Goal: Information Seeking & Learning: Learn about a topic

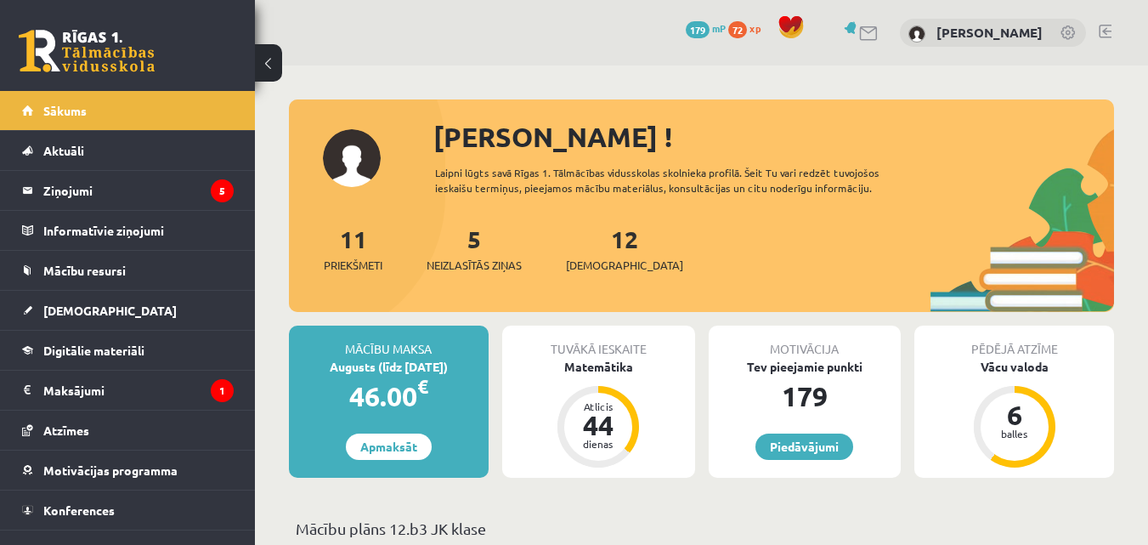
scroll to position [255, 0]
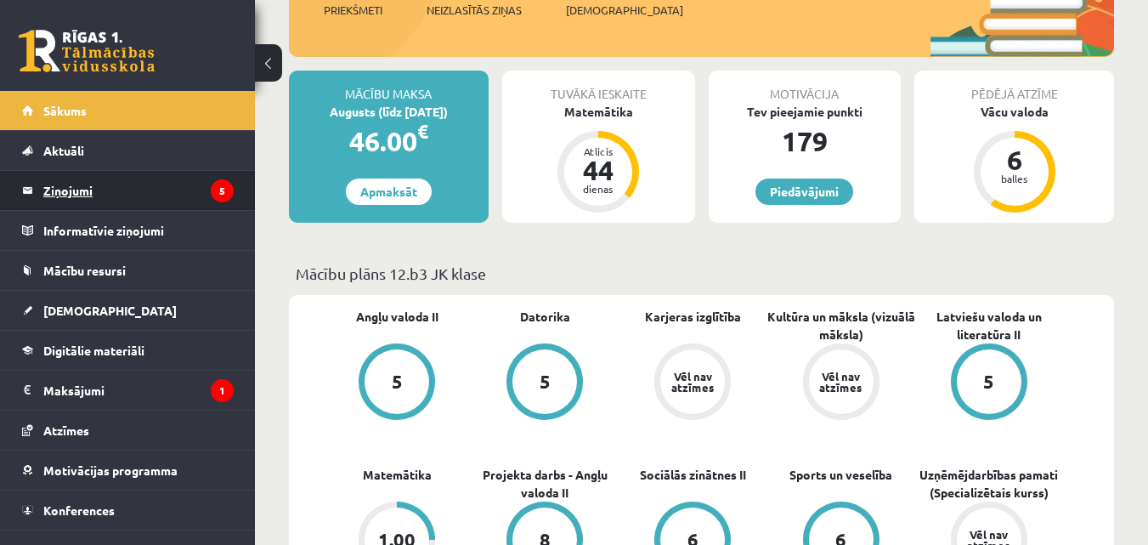
click at [89, 188] on legend "Ziņojumi 5" at bounding box center [138, 190] width 190 height 39
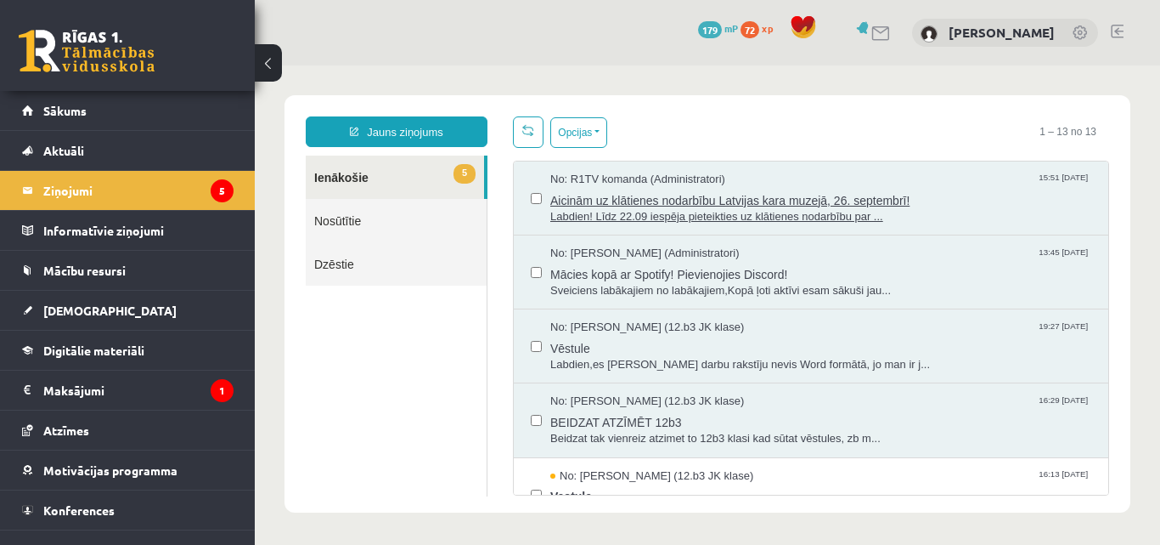
click at [601, 205] on span "Aicinām uz klātienes nodarbību Latvijas kara muzejā, 26. septembrī!" at bounding box center [820, 198] width 541 height 21
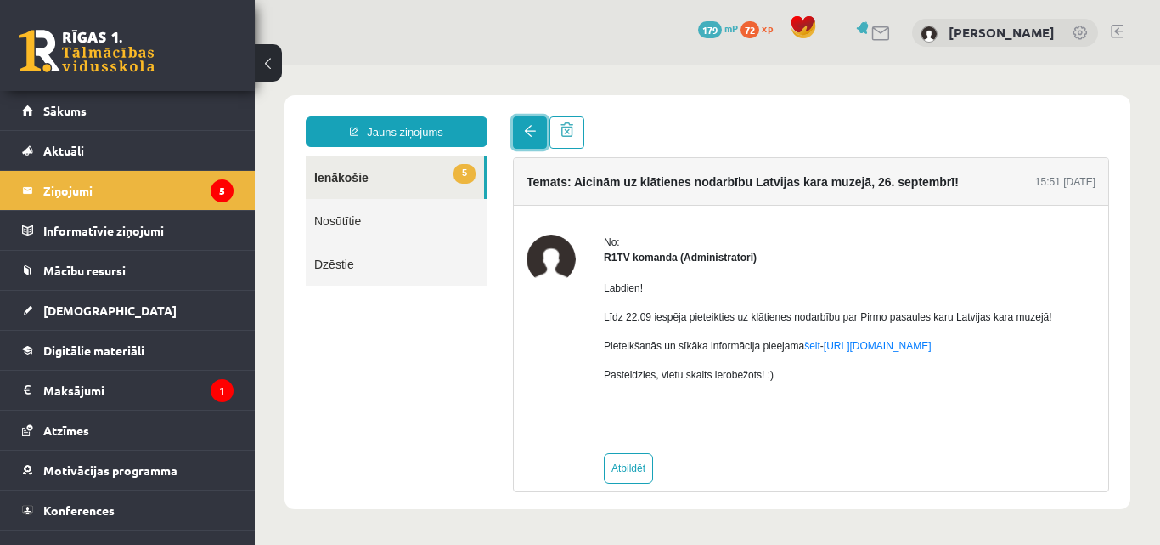
click at [528, 135] on span at bounding box center [530, 131] width 12 height 12
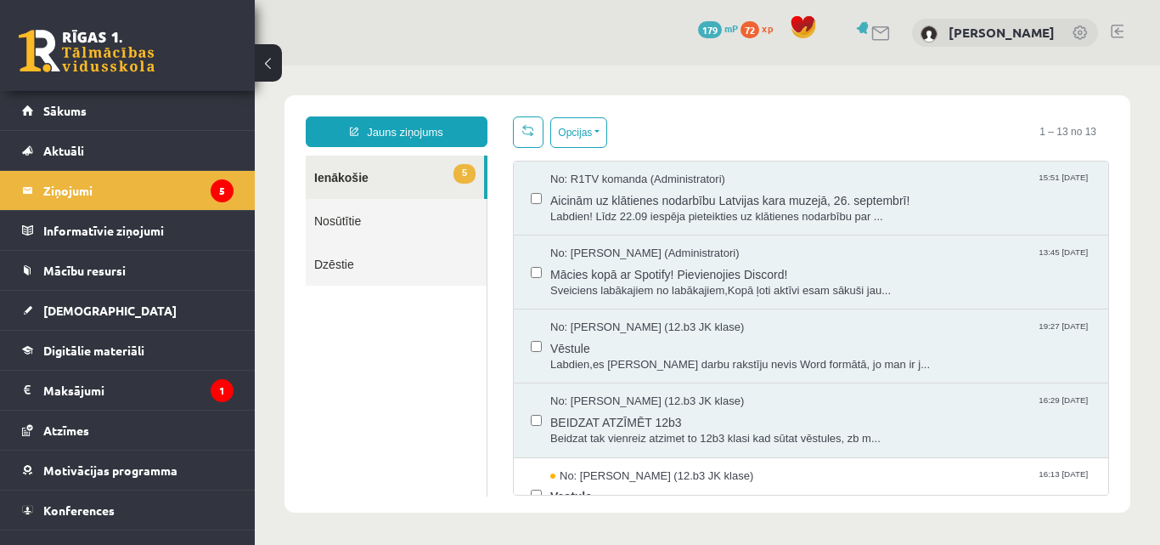
click at [420, 178] on link "5 Ienākošie" at bounding box center [395, 176] width 178 height 43
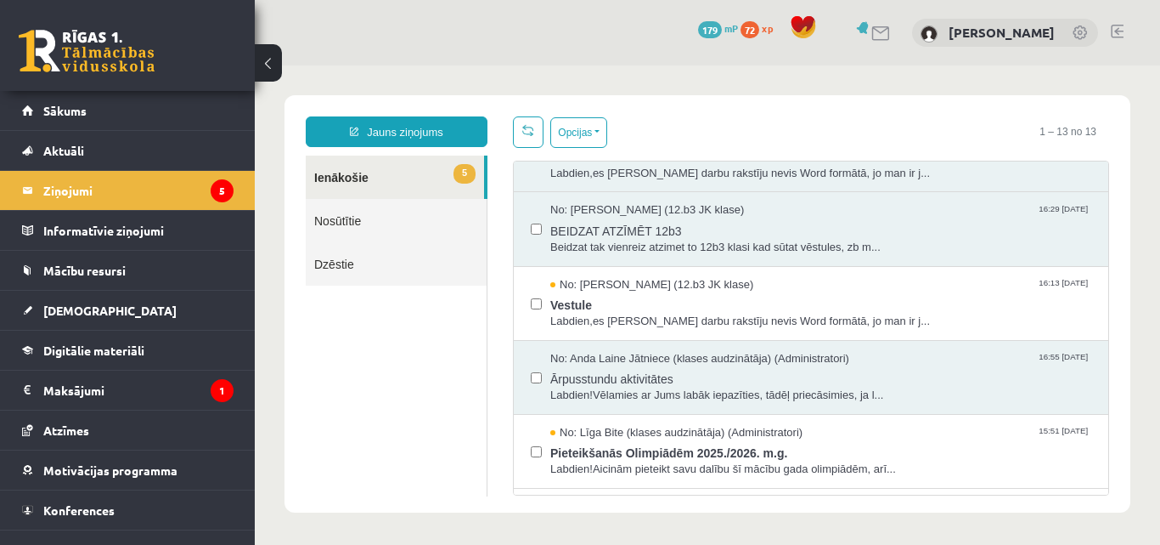
scroll to position [340, 0]
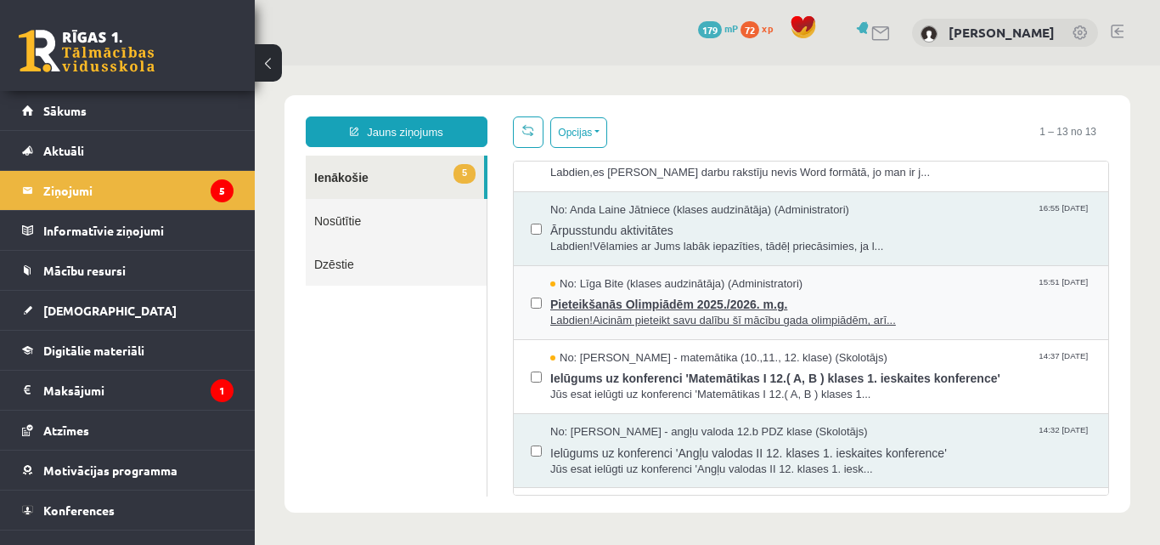
click at [742, 319] on span "Labdien!Aicinām pieteikt savu dalību šī mācību gada olimpiādēm, arī..." at bounding box center [820, 321] width 541 height 16
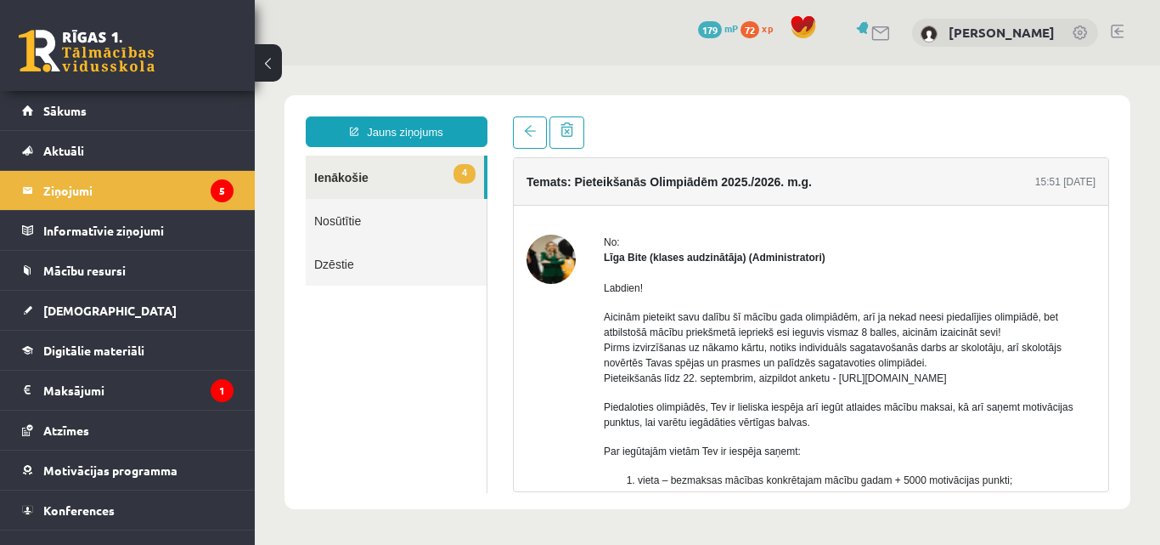
scroll to position [0, 0]
click at [525, 135] on span at bounding box center [530, 131] width 12 height 12
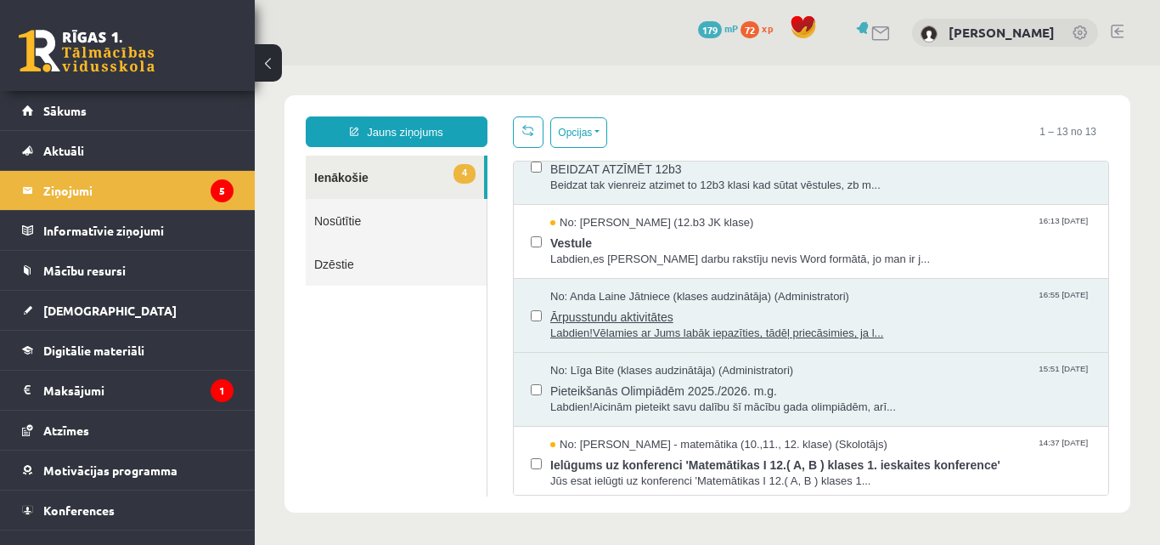
scroll to position [255, 0]
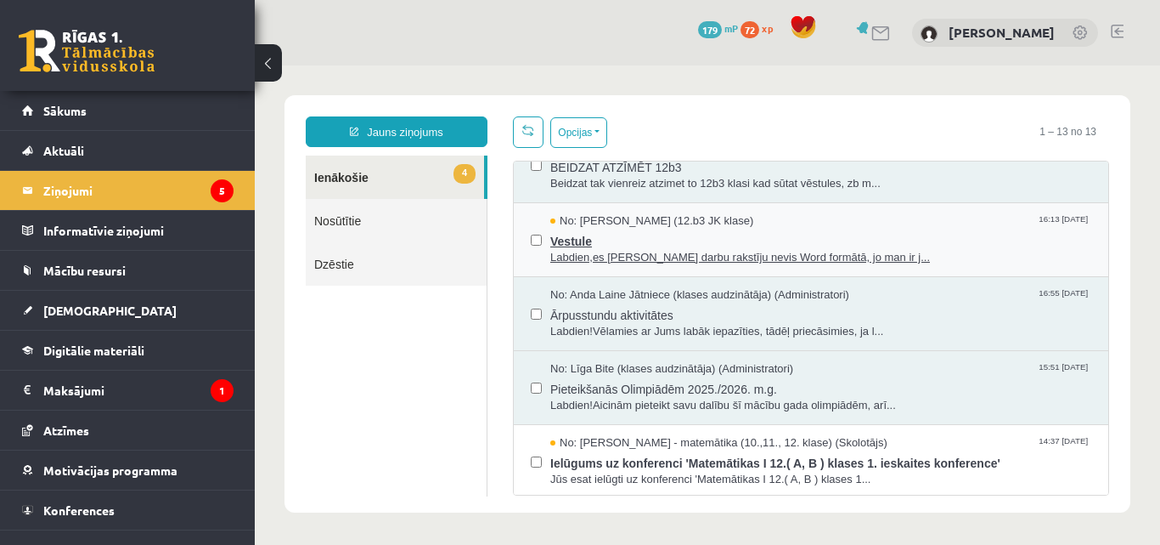
click at [645, 253] on span "Labdien,es Pārbaudes darbu rakstīju nevis Word formātā, jo man ir j..." at bounding box center [820, 258] width 541 height 16
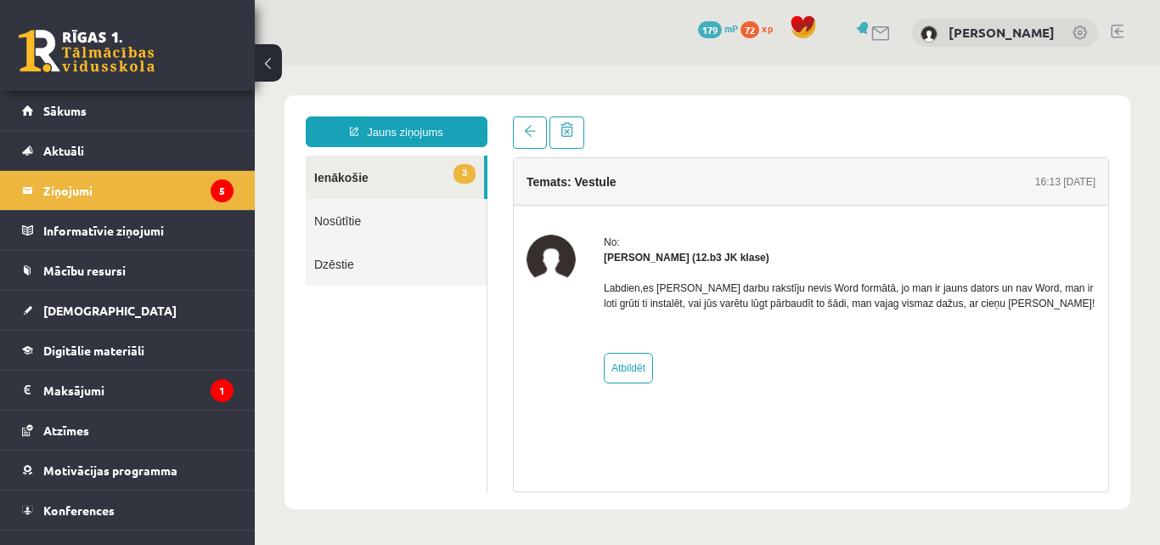
scroll to position [0, 0]
click at [535, 134] on span at bounding box center [530, 131] width 12 height 12
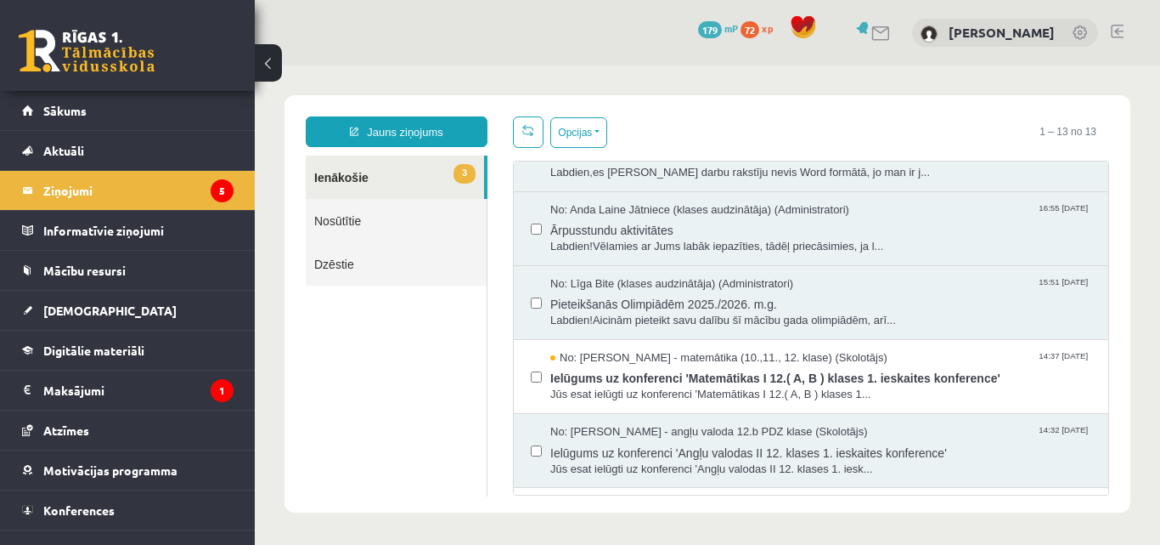
scroll to position [595, 0]
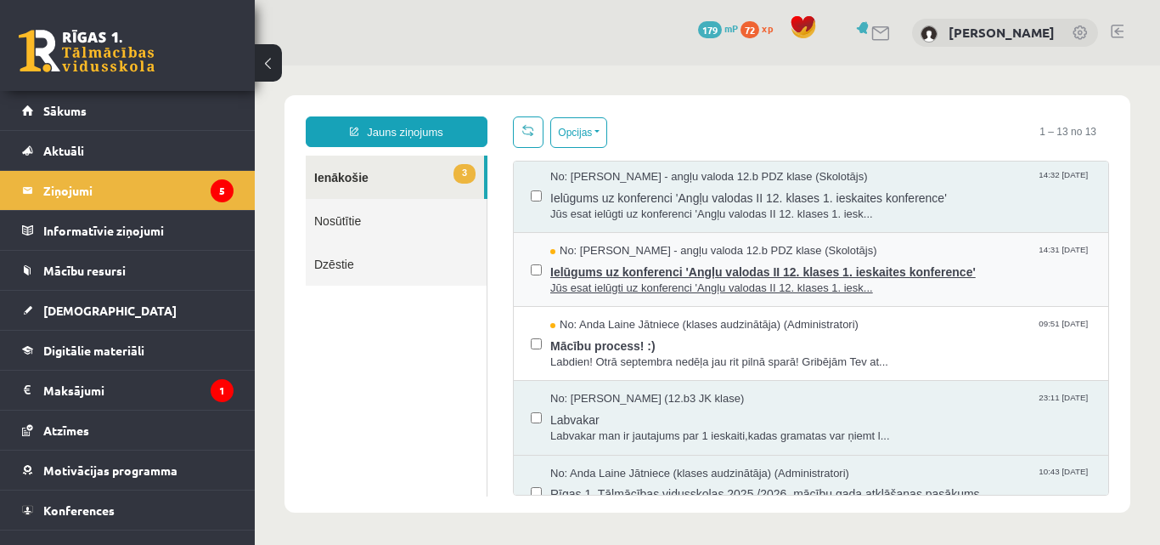
click at [686, 274] on span "Ielūgums uz konferenci 'Angļu valodas II 12. klases 1. ieskaites konference'" at bounding box center [820, 269] width 541 height 21
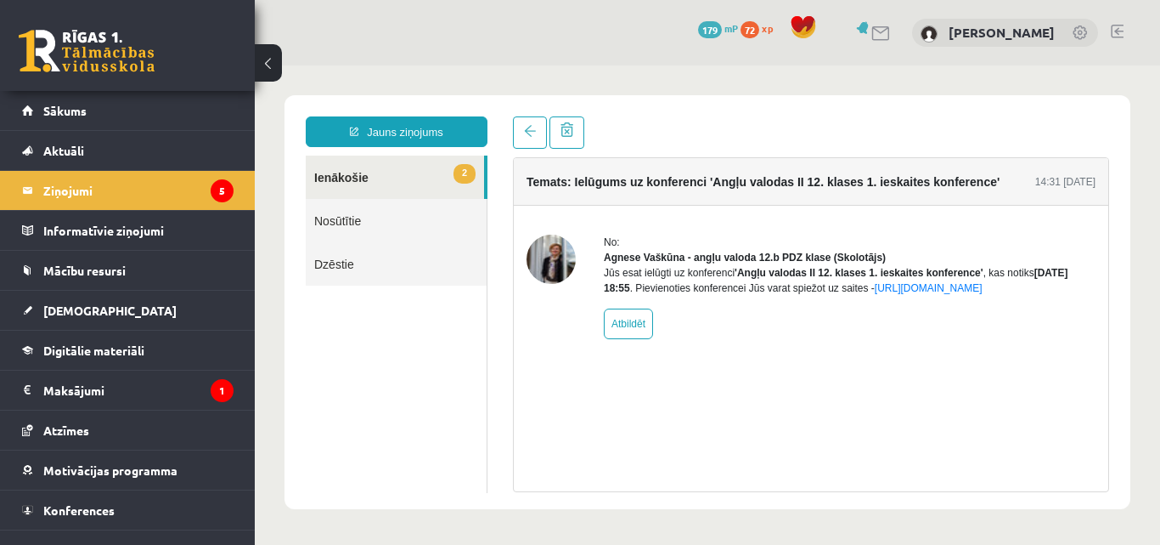
scroll to position [0, 0]
click at [537, 137] on link at bounding box center [530, 132] width 34 height 32
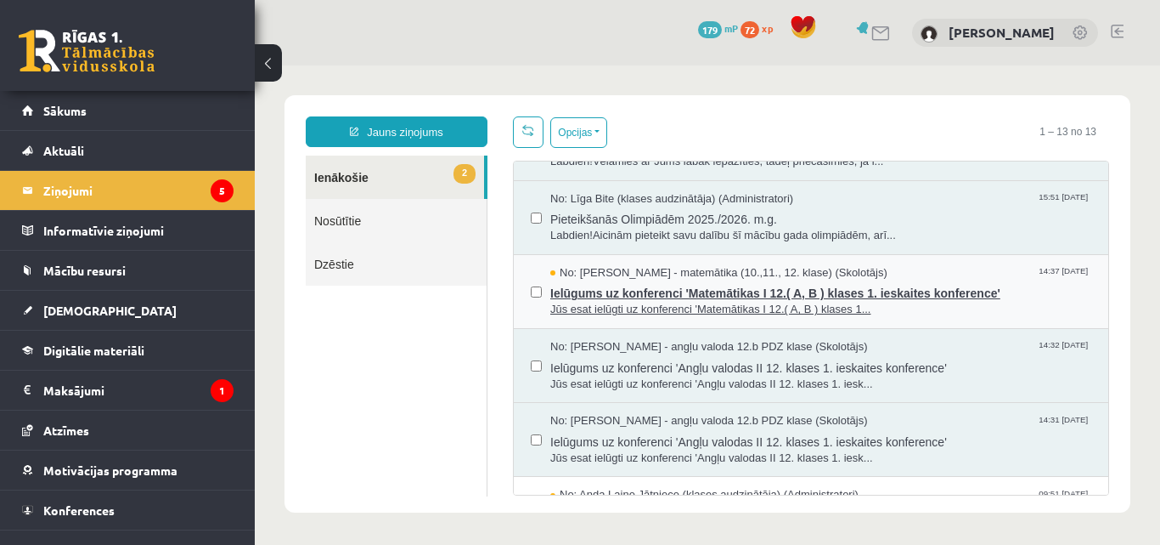
click at [648, 273] on span "No: Laima Tukāne - Grosa - matemātika (10.,11., 12. klase) (Skolotājs)" at bounding box center [718, 273] width 337 height 16
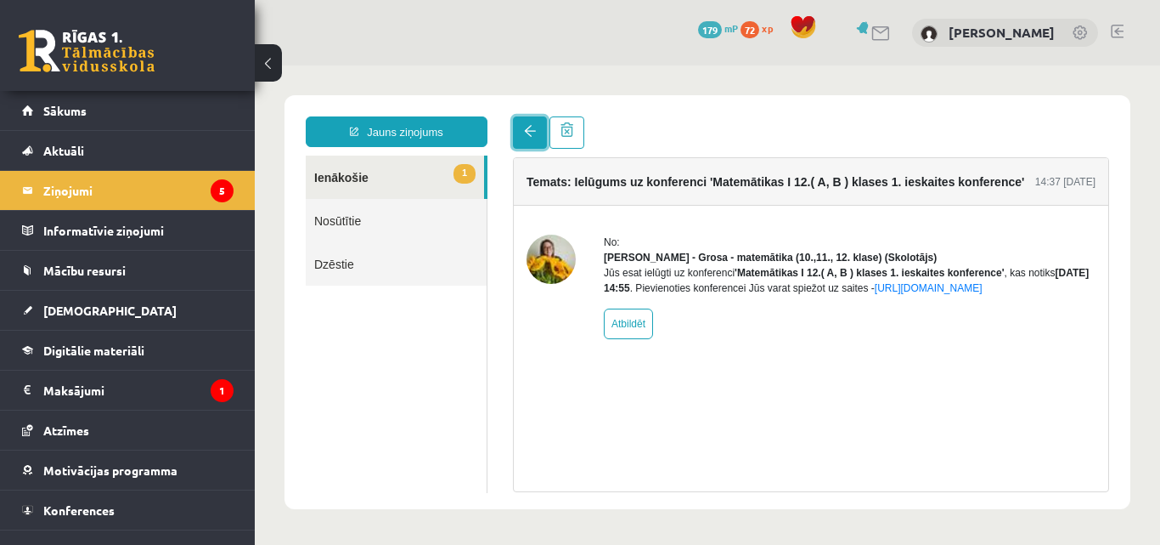
click at [532, 142] on link at bounding box center [530, 132] width 34 height 32
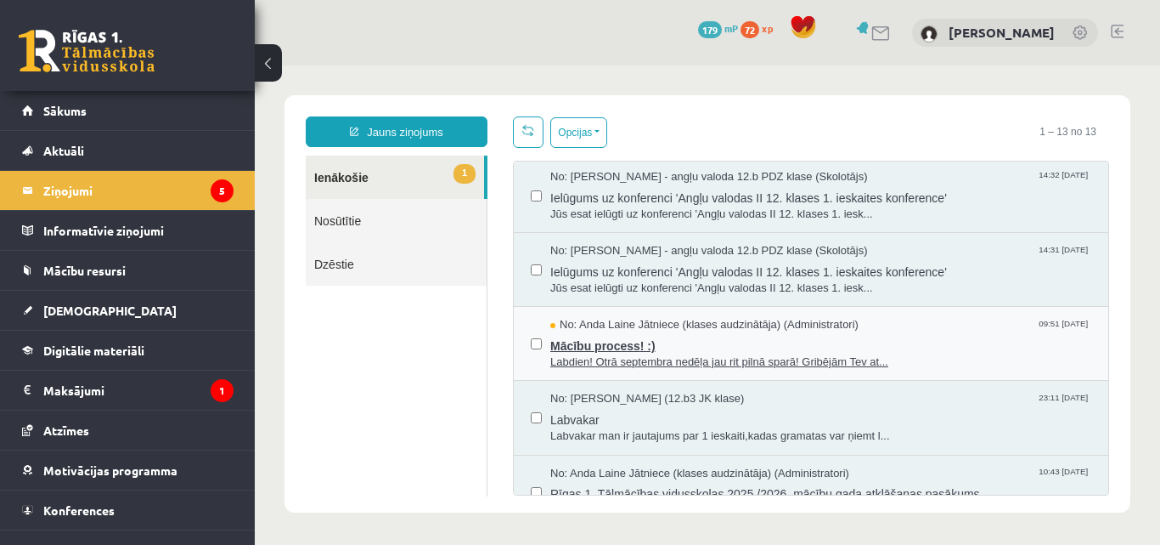
click at [662, 357] on span "Labdien! Otrā septembra nedēļa jau rit pilnā sparā! Gribējām Tev at..." at bounding box center [820, 362] width 541 height 16
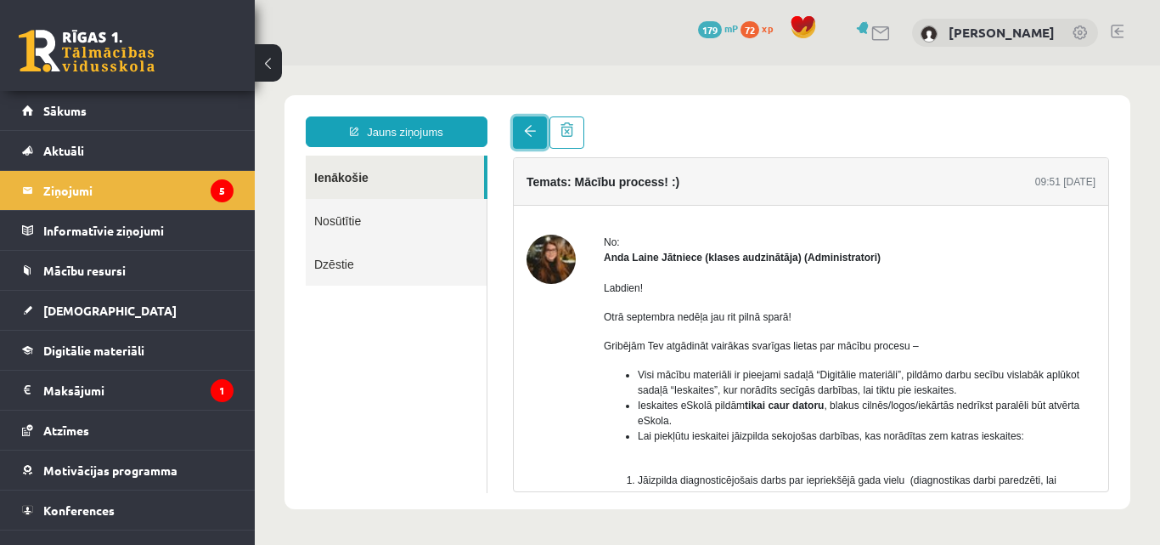
click at [533, 135] on span at bounding box center [530, 131] width 12 height 12
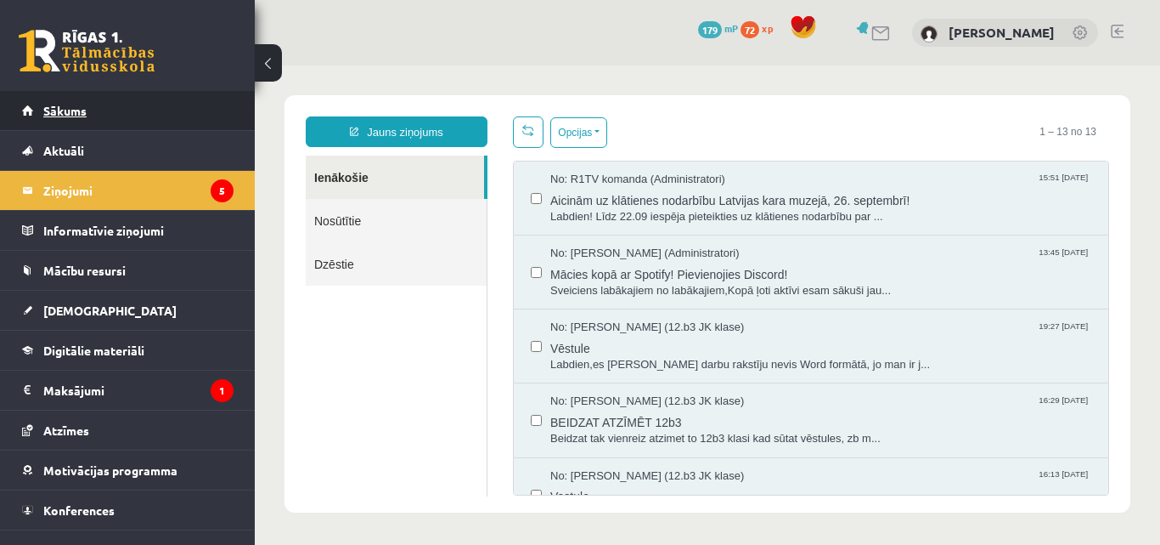
click at [153, 100] on link "Sākums" at bounding box center [128, 110] width 212 height 39
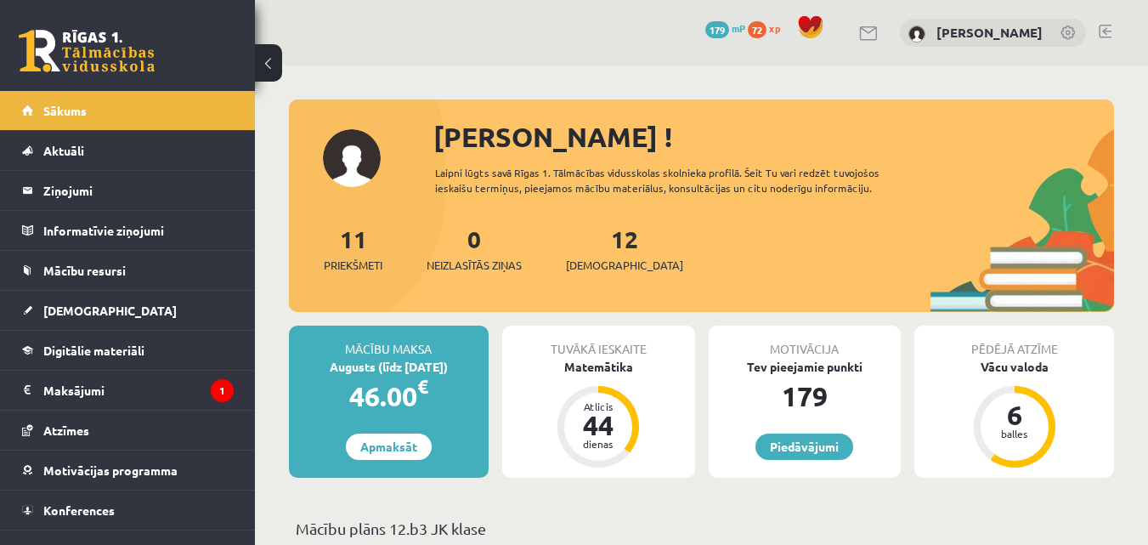
click at [1109, 31] on link at bounding box center [1104, 32] width 13 height 14
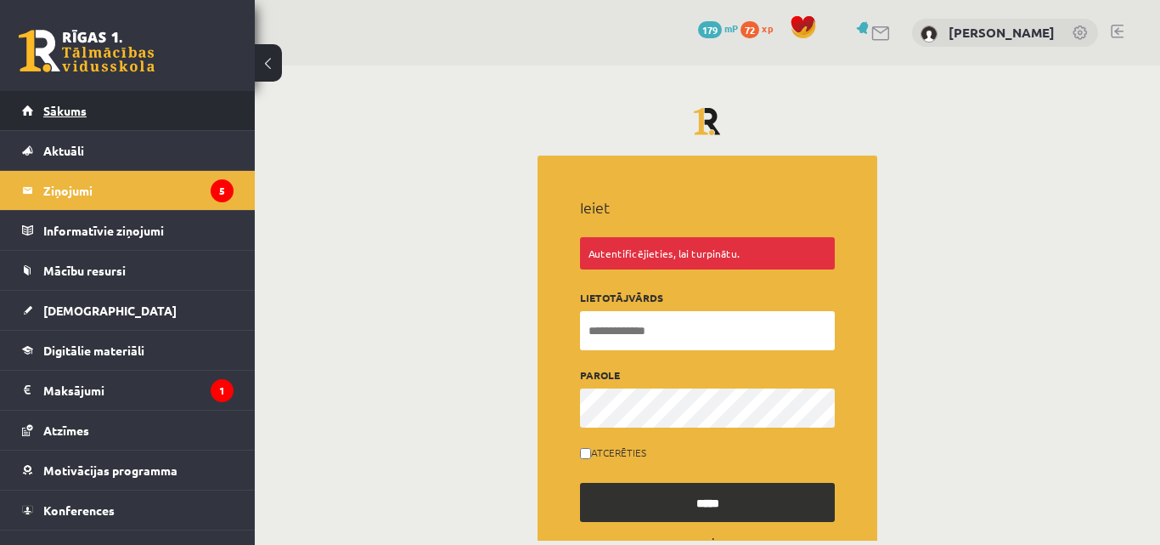
click at [73, 111] on span "Sākums" at bounding box center [64, 110] width 43 height 15
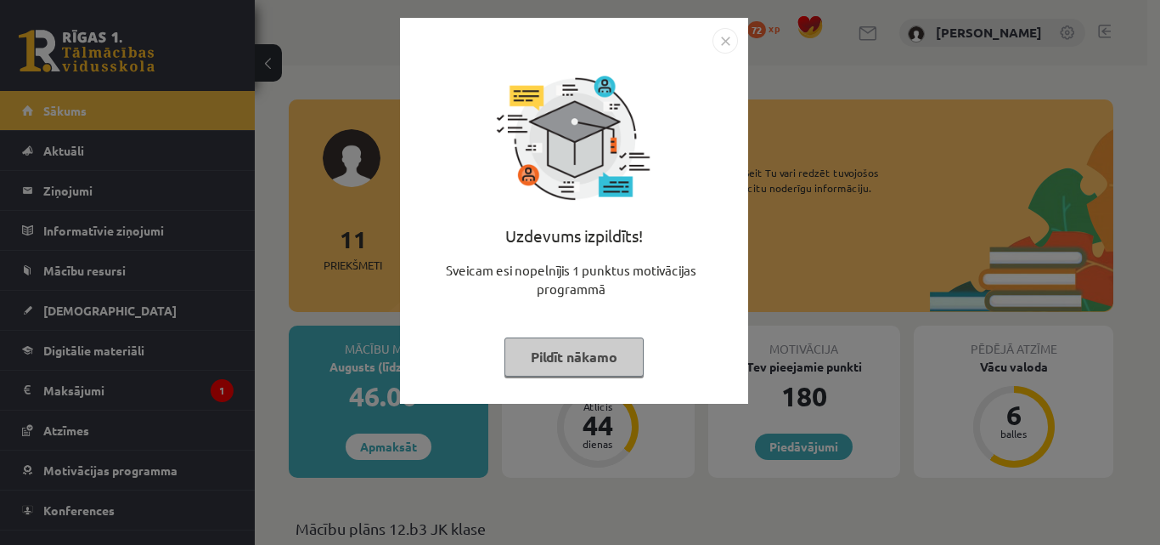
click at [729, 40] on img "Close" at bounding box center [725, 40] width 25 height 25
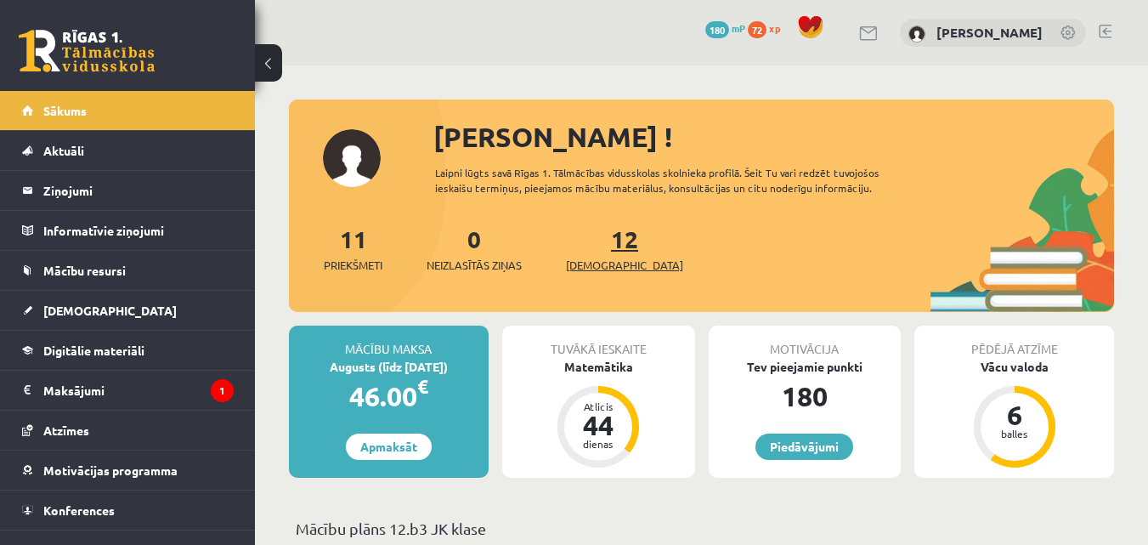
click at [594, 257] on span "[DEMOGRAPHIC_DATA]" at bounding box center [624, 265] width 117 height 17
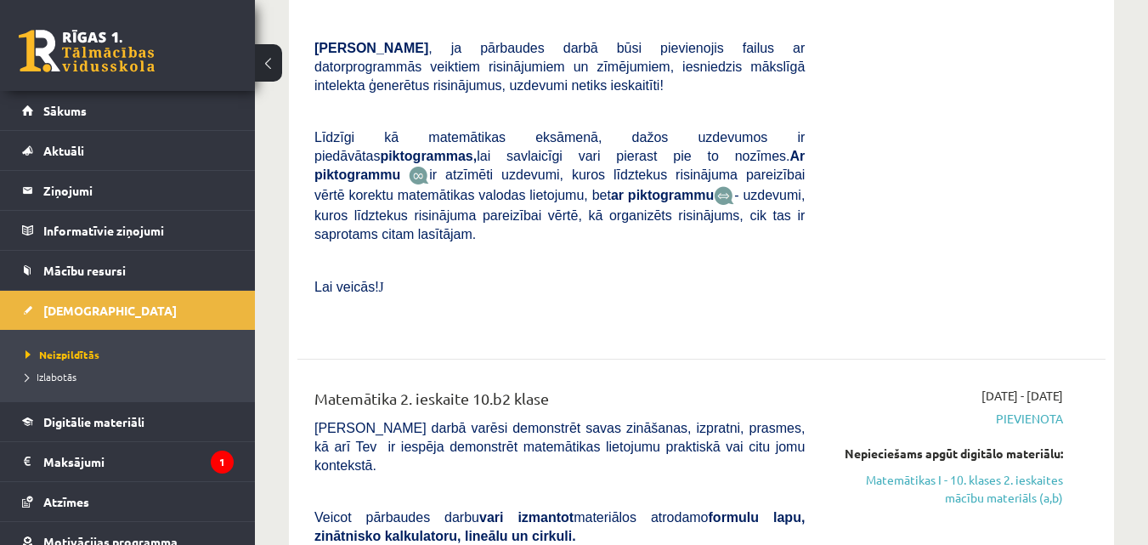
scroll to position [1614, 0]
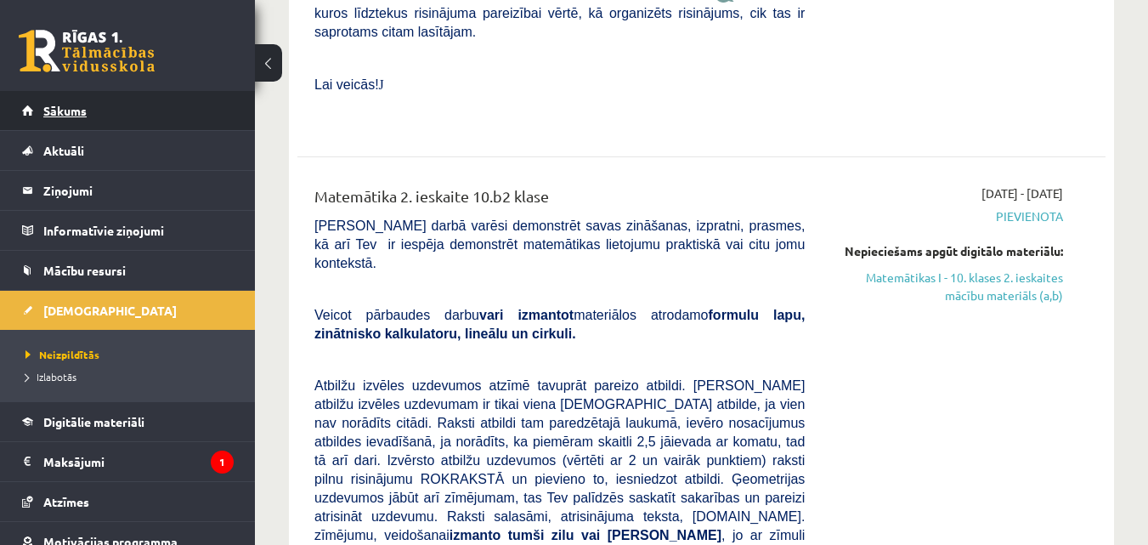
click at [60, 112] on span "Sākums" at bounding box center [64, 110] width 43 height 15
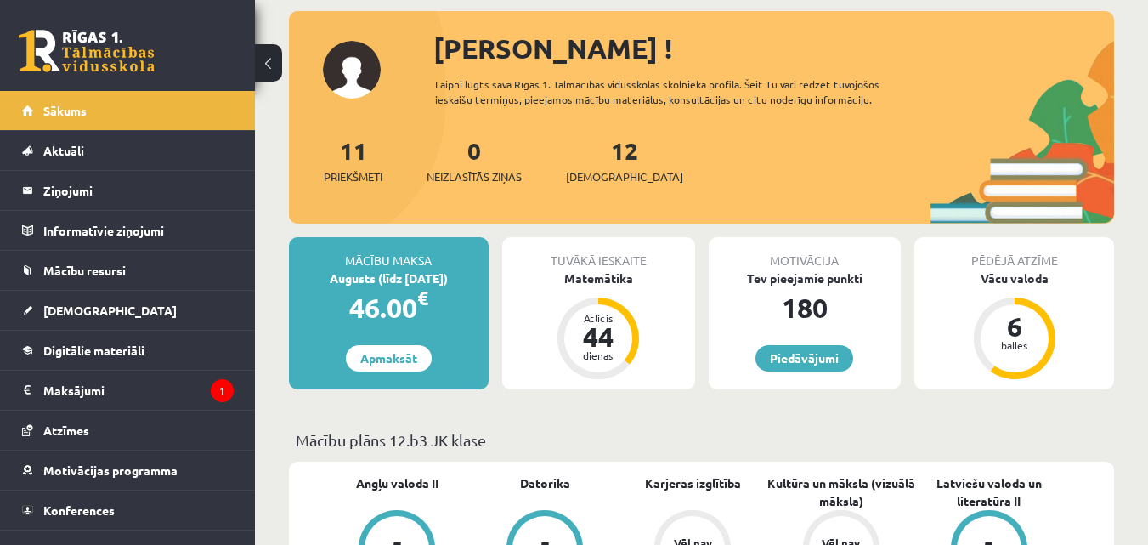
scroll to position [170, 0]
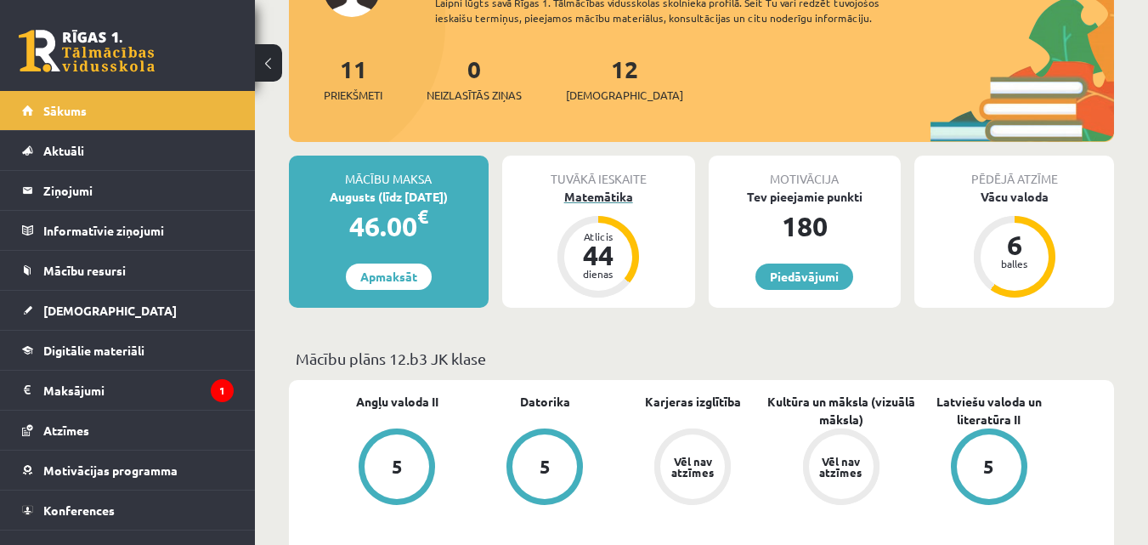
click at [601, 194] on div "Matemātika" at bounding box center [598, 197] width 193 height 18
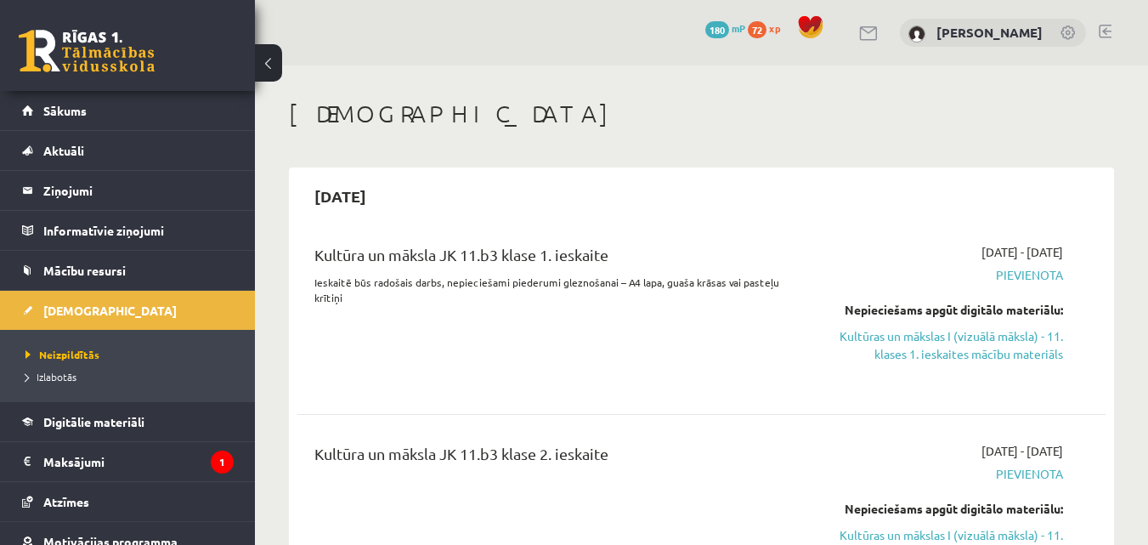
click at [1031, 279] on span "Pievienota" at bounding box center [946, 275] width 233 height 18
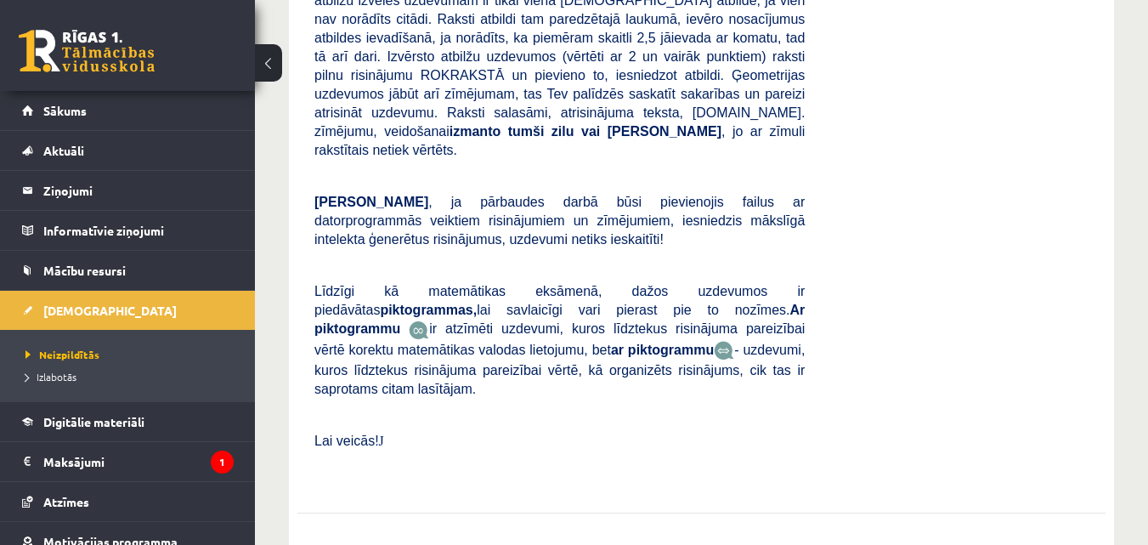
scroll to position [5862, 0]
